Goal: Information Seeking & Learning: Learn about a topic

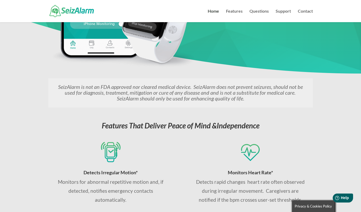
scroll to position [151, 0]
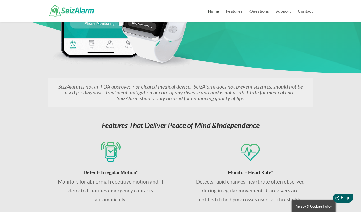
click at [261, 10] on link "Questions" at bounding box center [258, 15] width 19 height 13
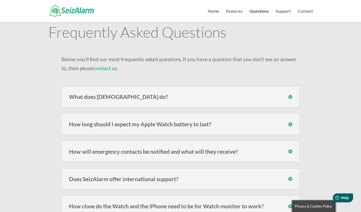
scroll to position [17, 0]
click at [292, 120] on div "How long should I expect my Apple Watch battery to last? Users of the models fr…" at bounding box center [180, 124] width 238 height 21
click at [283, 128] on div "How long should I expect my Apple Watch battery to last? Users of the models fr…" at bounding box center [180, 124] width 238 height 21
click at [290, 126] on h3 "How long should I expect my Apple Watch battery to last?" at bounding box center [180, 124] width 223 height 6
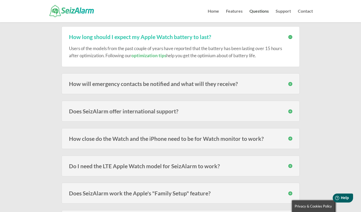
scroll to position [106, 0]
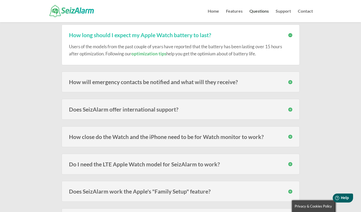
click at [279, 137] on h3 "How close do the Watch and the iPhone need to be for Watch monitor to work?" at bounding box center [180, 137] width 223 height 6
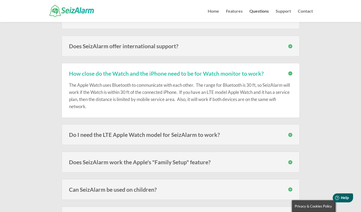
scroll to position [170, 0]
click at [287, 130] on div "Do I need the LTE Apple Watch model for SeizAlarm to work? No, you do not. Thou…" at bounding box center [180, 134] width 238 height 21
click at [293, 140] on div "Do I need the LTE Apple Watch model for SeizAlarm to work? No, you do not. Thou…" at bounding box center [180, 134] width 238 height 21
click at [291, 136] on h3 "Do I need the LTE Apple Watch model for SeizAlarm to work?" at bounding box center [180, 135] width 223 height 6
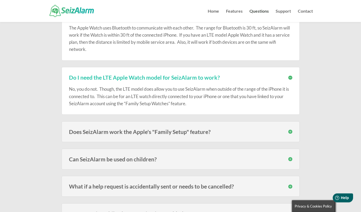
scroll to position [238, 0]
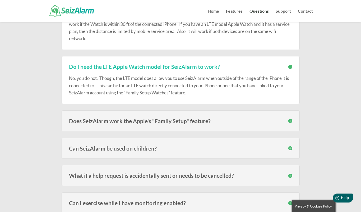
click at [284, 119] on h3 "Does SeizAlarm work the Apple's "Family Setup" feature?" at bounding box center [180, 121] width 223 height 6
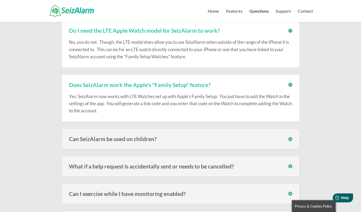
scroll to position [277, 0]
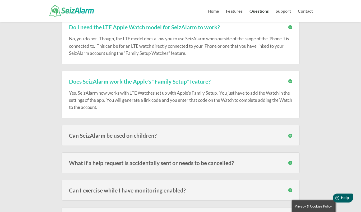
click at [285, 138] on div "Can SeizAlarm be used on children? Yes! We have many subscribers that use the W…" at bounding box center [180, 135] width 238 height 21
click at [288, 138] on div "Can SeizAlarm be used on children? Yes! We have many subscribers that use the W…" at bounding box center [180, 135] width 238 height 21
click at [291, 136] on h3 "Can SeizAlarm be used on children?" at bounding box center [180, 136] width 223 height 6
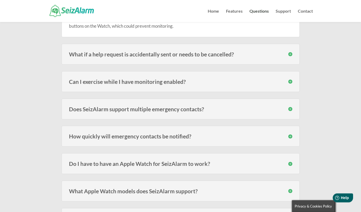
scroll to position [427, 0]
click at [286, 132] on div "How quickly will emergency contacts be notified? Speed varies on carrier signal…" at bounding box center [180, 136] width 238 height 21
click at [290, 136] on h3 "How quickly will emergency contacts be notified?" at bounding box center [180, 137] width 223 height 6
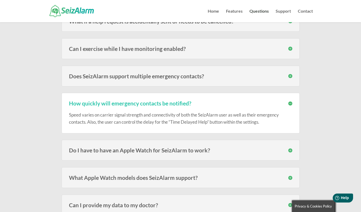
scroll to position [466, 0]
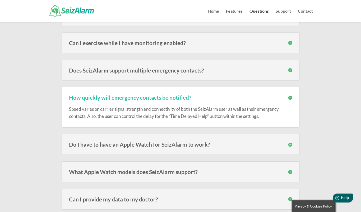
click at [283, 148] on div "Do I have to have an Apple Watch for SeizAlarm to work? No , the Watch adds the…" at bounding box center [180, 144] width 238 height 21
click at [291, 145] on h3 "Do I have to have an Apple Watch for SeizAlarm to work?" at bounding box center [180, 145] width 223 height 6
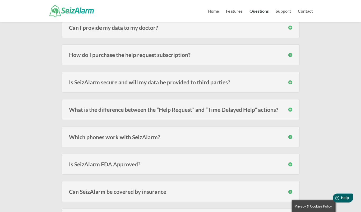
scroll to position [724, 0]
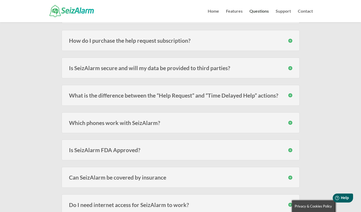
click at [291, 128] on div "Which phones work with SeizAlarm? Currently we have support for the iPhone SE (…" at bounding box center [180, 122] width 238 height 21
click at [290, 123] on h3 "Which phones work with SeizAlarm?" at bounding box center [180, 123] width 223 height 6
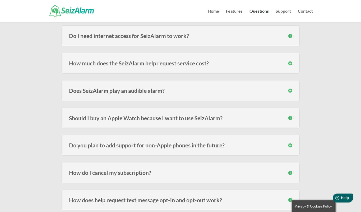
scroll to position [919, 0]
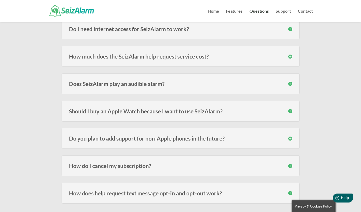
click at [289, 115] on div "Should I buy an Apple Watch because I want to use SeizAlarm? The idea for SeizA…" at bounding box center [180, 111] width 238 height 21
click at [291, 113] on div "Should I buy an Apple Watch because I want to use SeizAlarm? The idea for SeizA…" at bounding box center [180, 111] width 238 height 21
click at [291, 112] on h3 "Should I buy an Apple Watch because I want to use SeizAlarm?" at bounding box center [180, 111] width 223 height 6
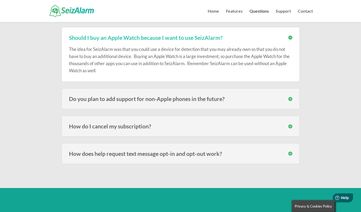
scroll to position [1017, 0]
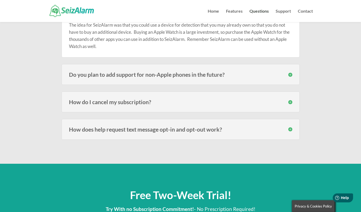
click at [291, 101] on h3 "How do I cancel my subscription?" at bounding box center [180, 102] width 223 height 6
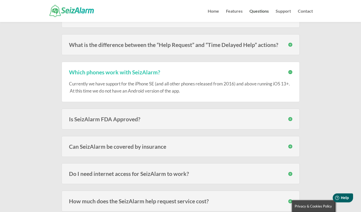
scroll to position [779, 0]
